Goal: Task Accomplishment & Management: Manage account settings

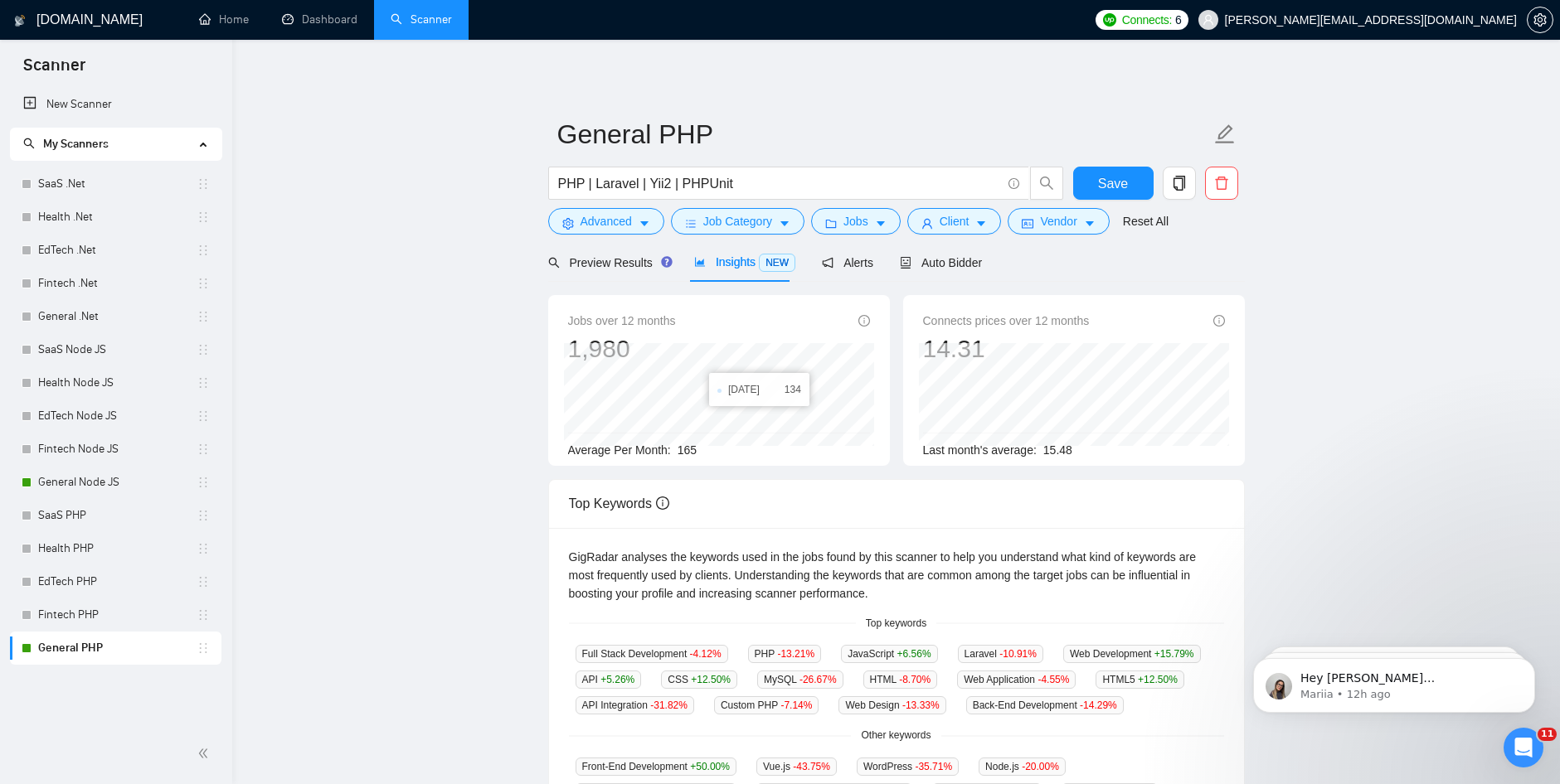
click at [193, 651] on link "General PHP" at bounding box center [117, 648] width 158 height 33
click at [111, 652] on link "General PHP" at bounding box center [117, 648] width 158 height 33
click at [90, 473] on link "General Node JS" at bounding box center [117, 483] width 158 height 33
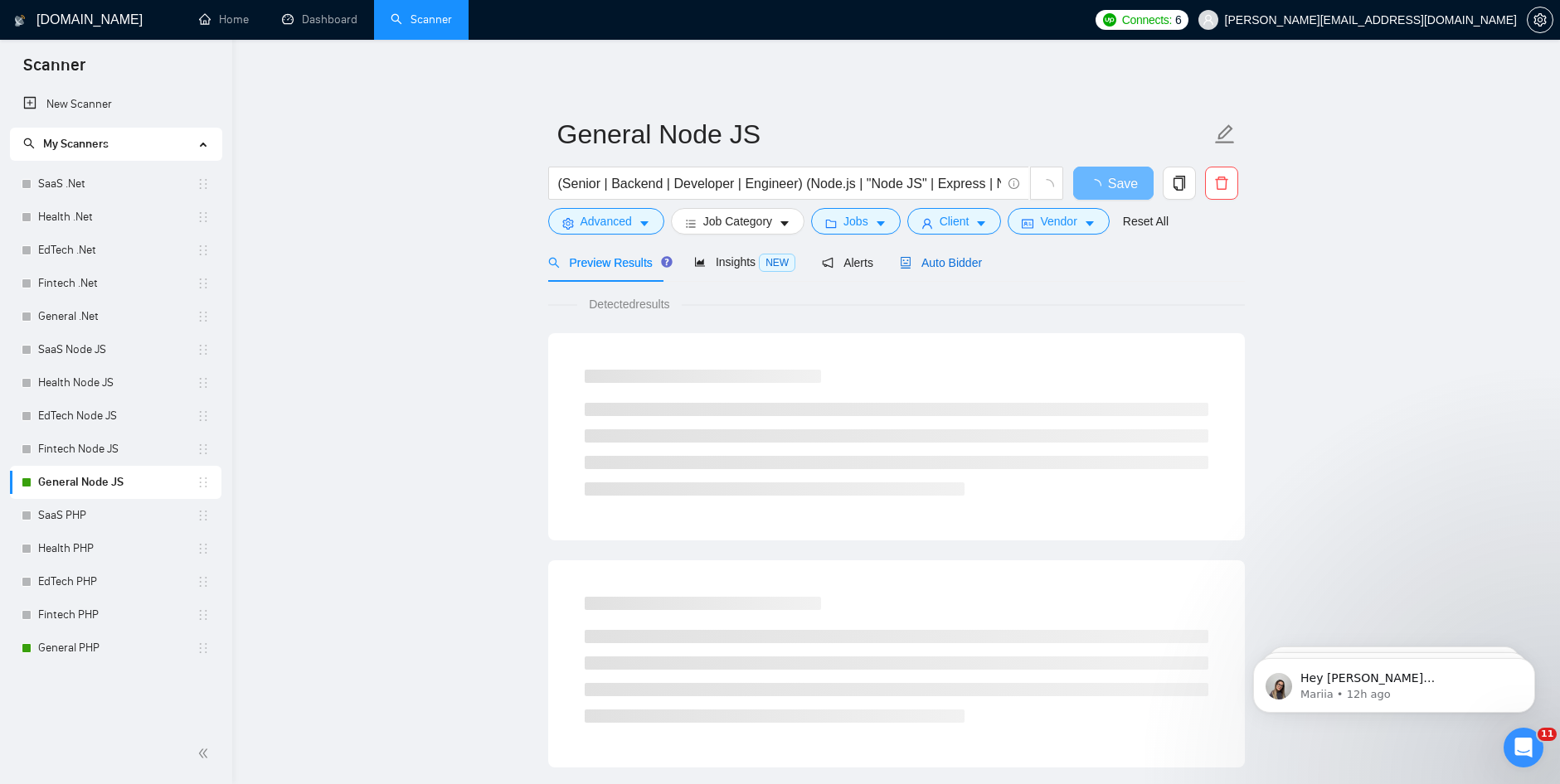
click at [924, 258] on span "Auto Bidder" at bounding box center [941, 263] width 82 height 14
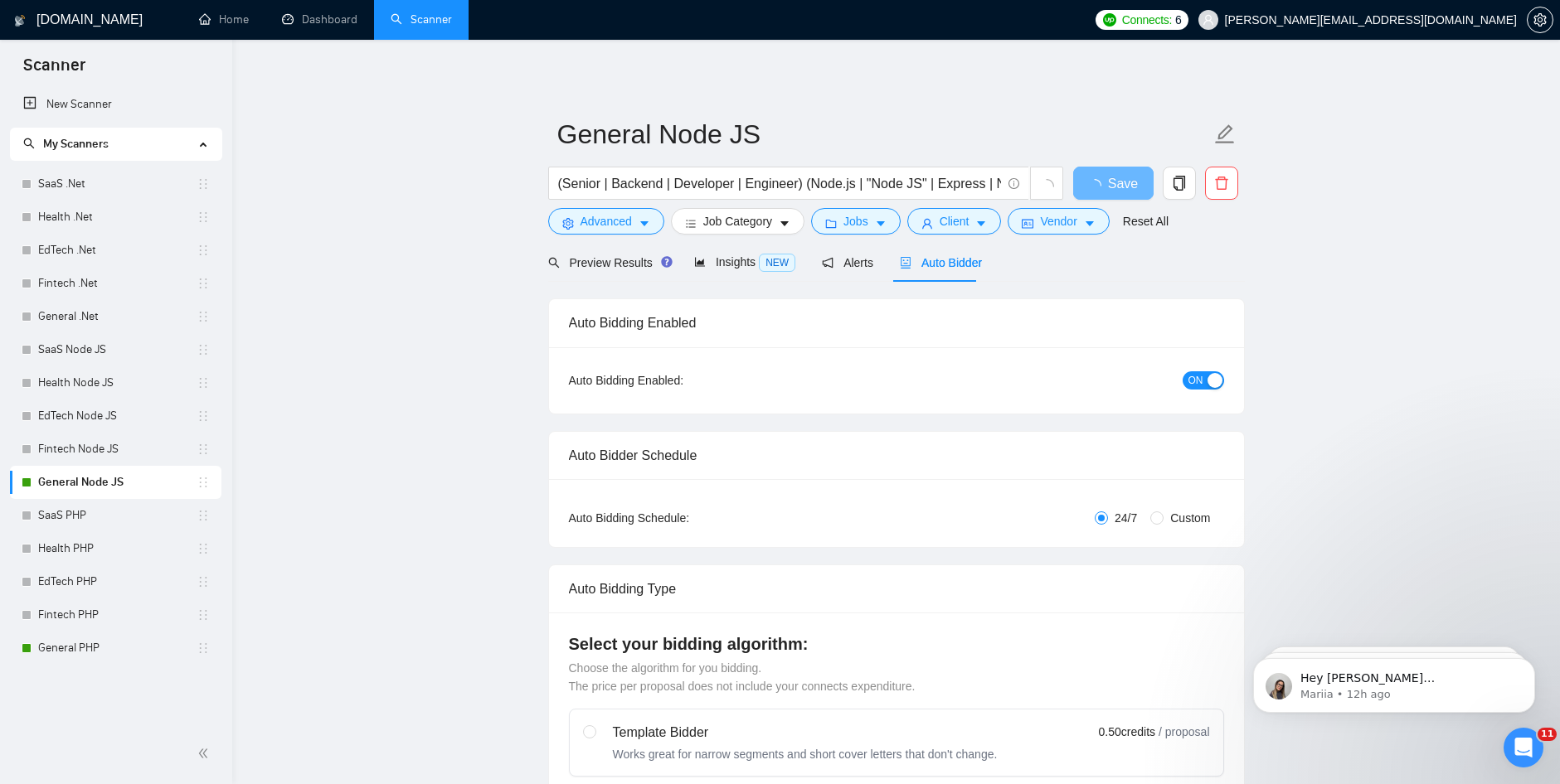
click at [1195, 376] on span "ON" at bounding box center [1196, 380] width 15 height 18
click at [69, 658] on link "General PHP" at bounding box center [117, 648] width 158 height 33
click at [1119, 179] on span "Save" at bounding box center [1113, 183] width 30 height 20
click at [110, 645] on link "General PHP" at bounding box center [117, 648] width 158 height 33
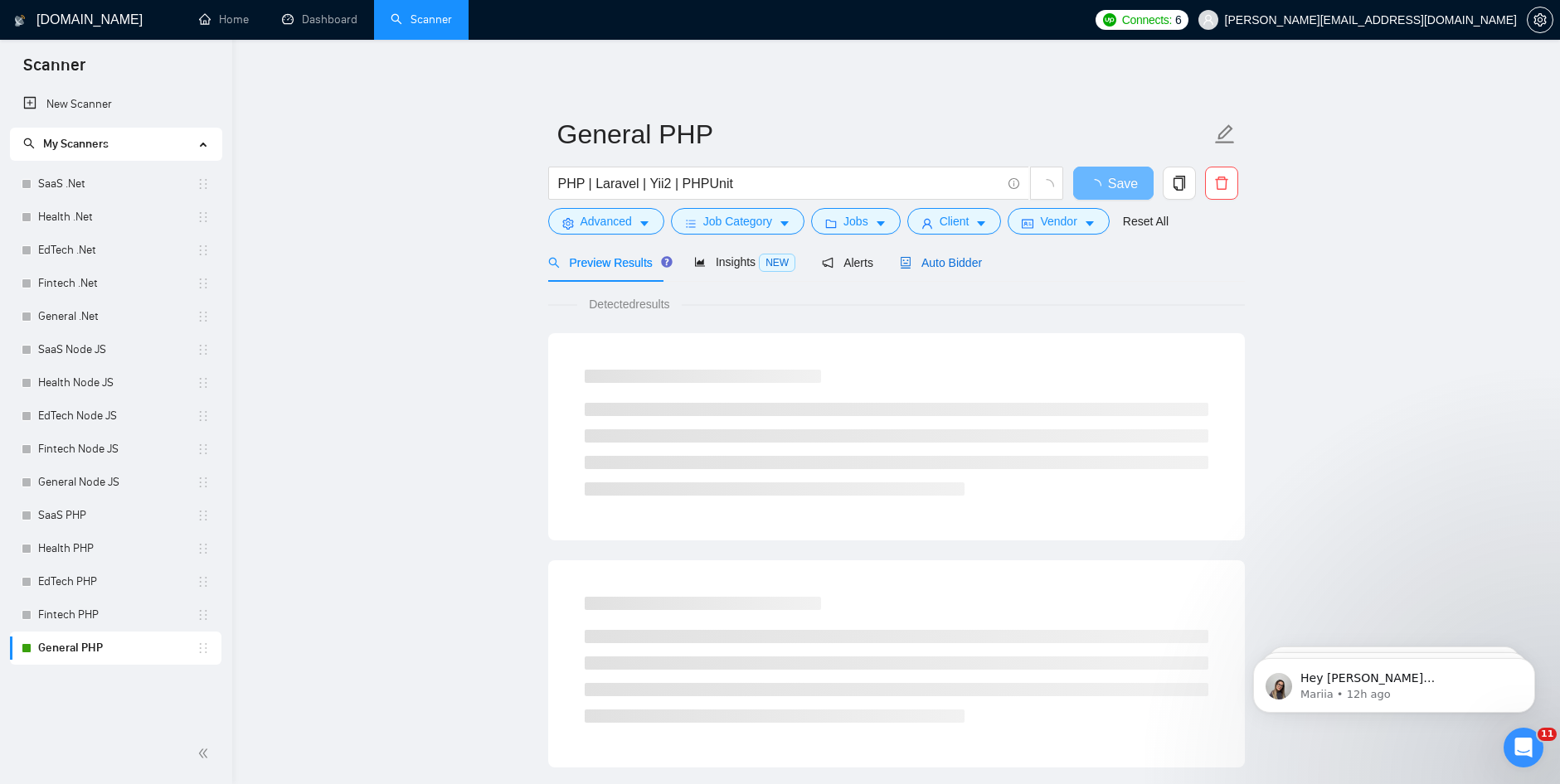
click at [949, 264] on span "Auto Bidder" at bounding box center [941, 263] width 82 height 14
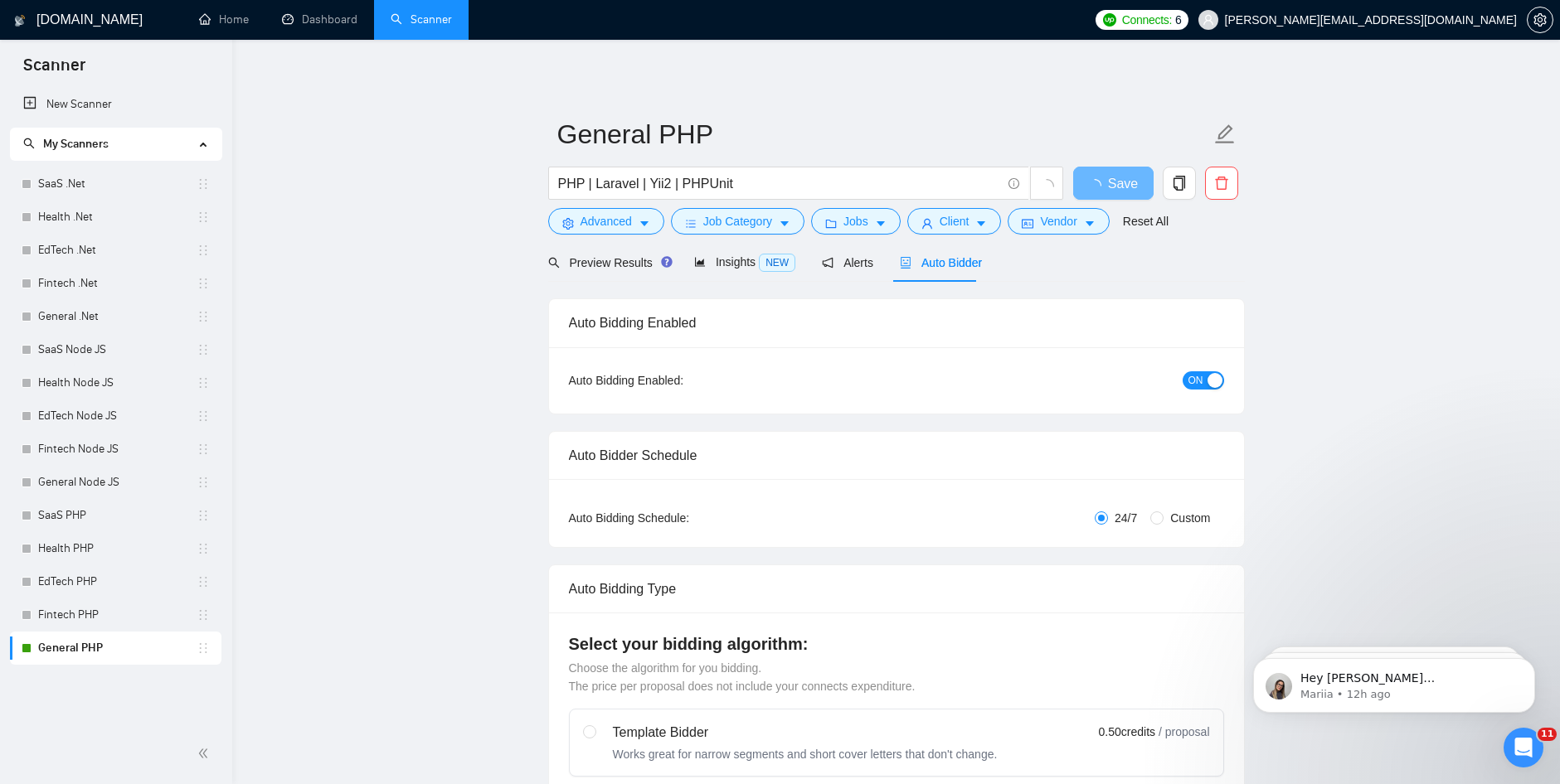
click at [1204, 376] on button "ON" at bounding box center [1203, 380] width 42 height 18
click at [1111, 173] on span "Save" at bounding box center [1113, 183] width 30 height 20
